Goal: Information Seeking & Learning: Learn about a topic

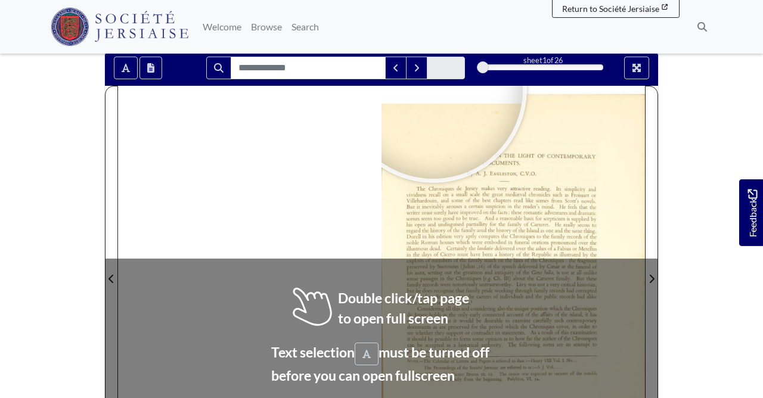
scroll to position [193, 0]
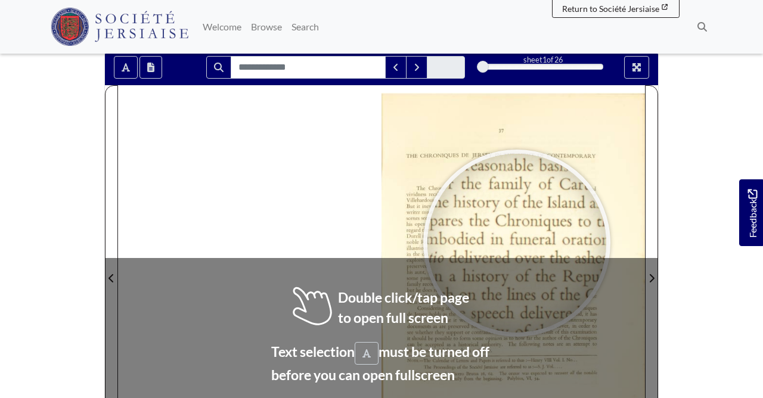
click at [517, 243] on div at bounding box center [516, 243] width 179 height 179
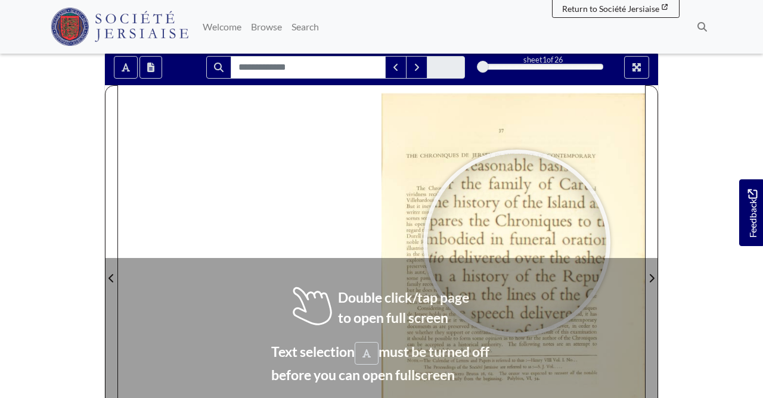
click at [517, 243] on div at bounding box center [516, 243] width 179 height 179
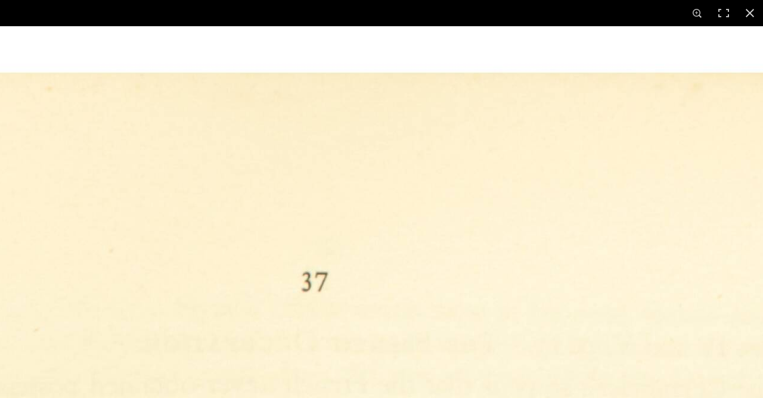
scroll to position [583, 0]
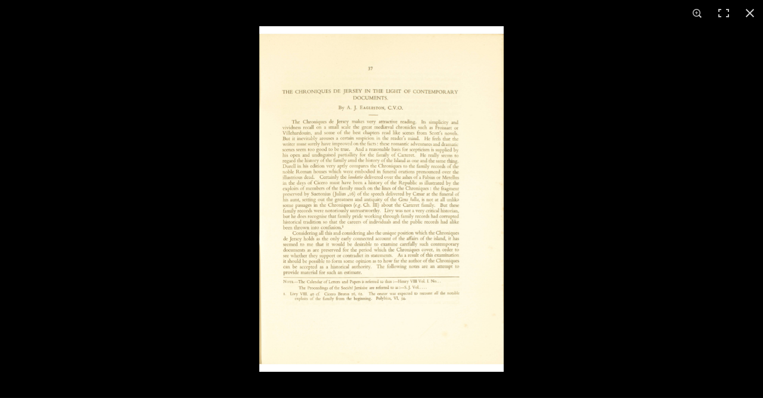
scroll to position [390, 0]
click at [476, 187] on img at bounding box center [381, 199] width 244 height 346
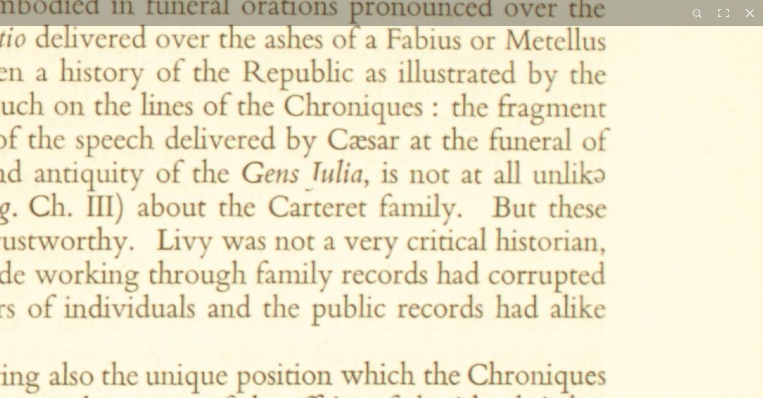
click at [420, 226] on img at bounding box center [139, 170] width 1474 height 2086
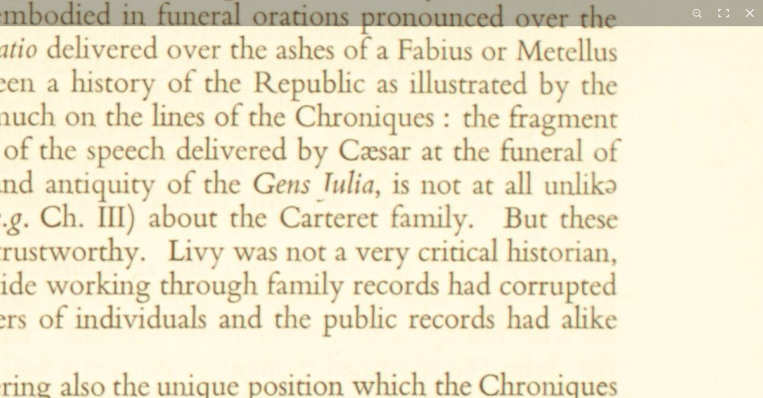
click at [420, 227] on img at bounding box center [150, 181] width 1474 height 2086
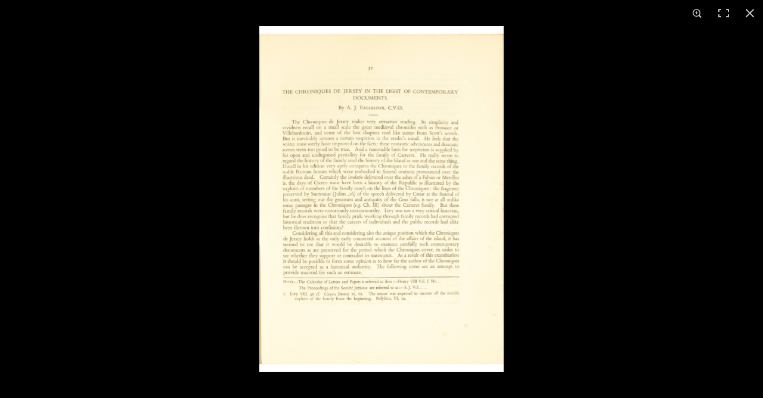
scroll to position [583, 0]
click at [752, 10] on button at bounding box center [750, 13] width 26 height 26
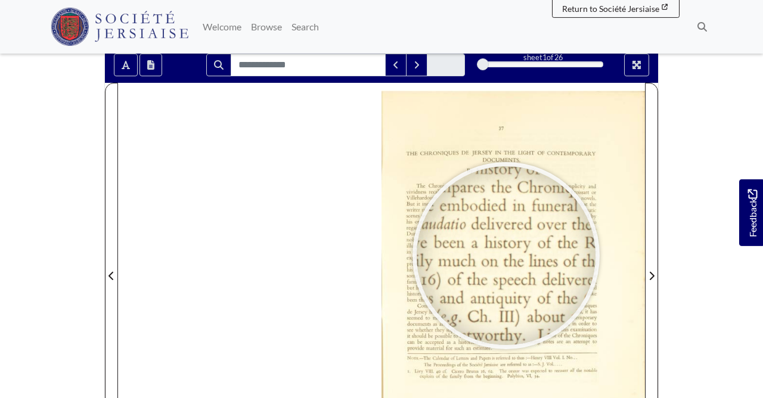
scroll to position [197, 0]
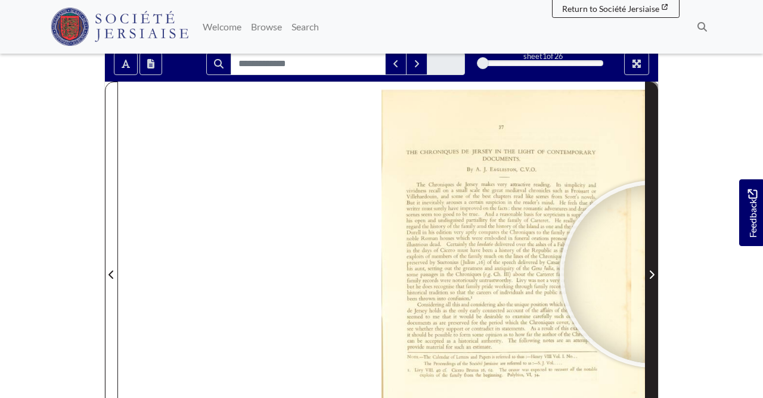
click at [653, 274] on icon "Next Page" at bounding box center [651, 275] width 6 height 10
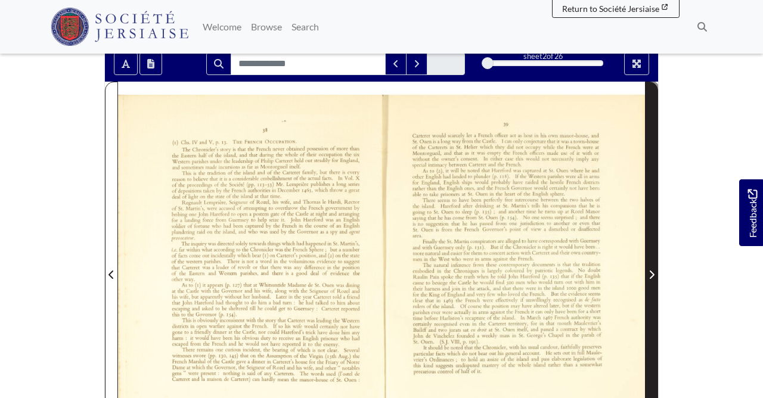
click at [651, 274] on icon "Next Page" at bounding box center [652, 275] width 5 height 8
